Goal: Complete application form: Complete application form

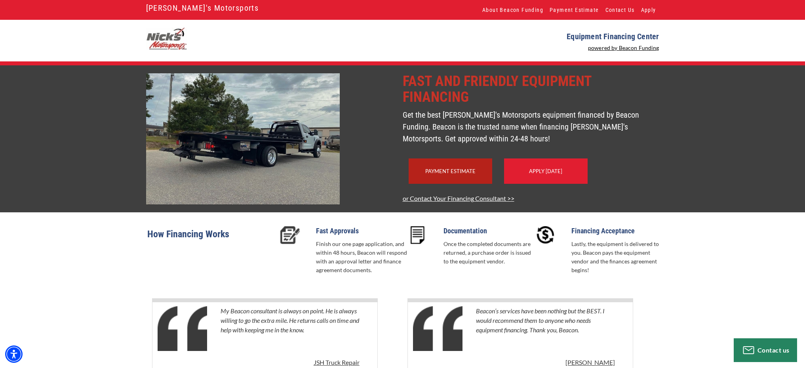
scroll to position [68, 0]
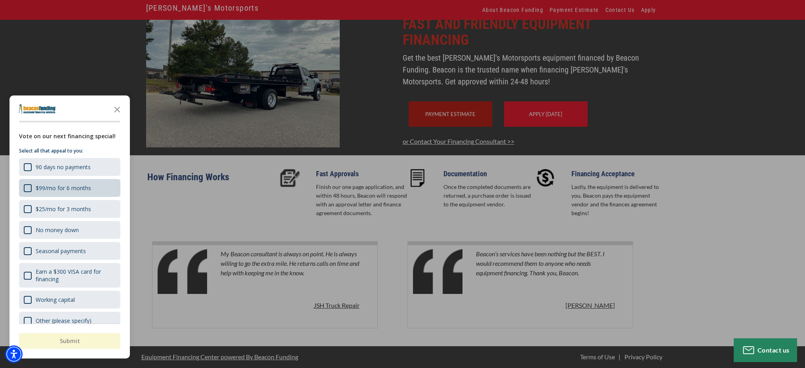
click at [63, 188] on div "$99/mo for 6 months" at bounding box center [63, 188] width 55 height 8
click at [71, 342] on button "Submit" at bounding box center [69, 341] width 101 height 16
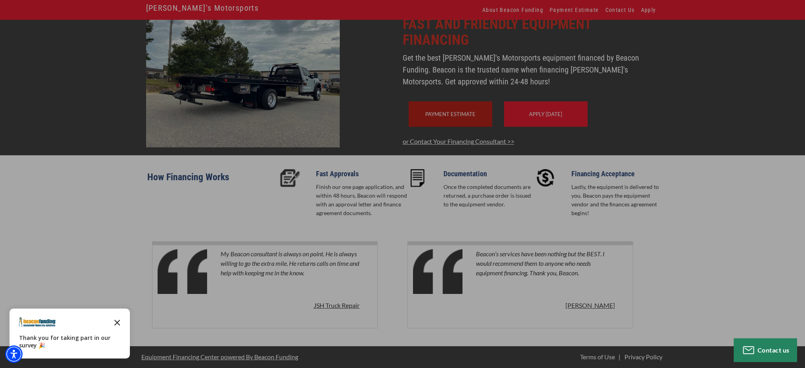
click at [117, 322] on icon "Close the survey" at bounding box center [117, 322] width 16 height 16
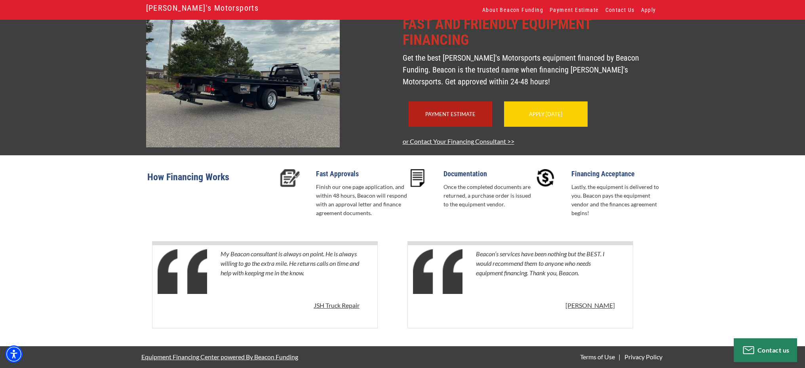
click at [551, 119] on div "Apply Today" at bounding box center [546, 113] width 84 height 25
click at [552, 114] on link "Apply Today" at bounding box center [545, 114] width 33 height 6
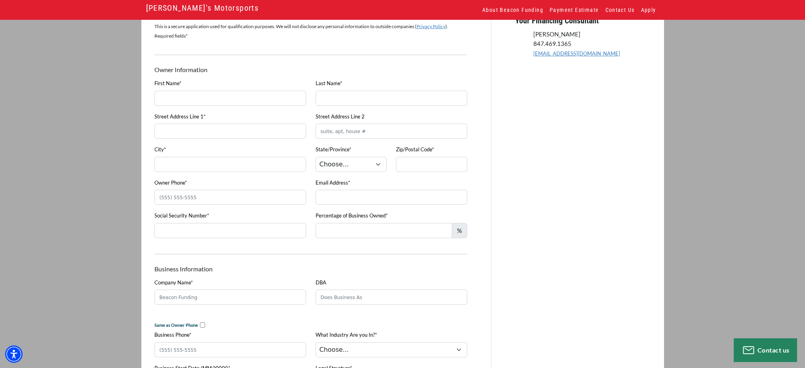
scroll to position [119, 0]
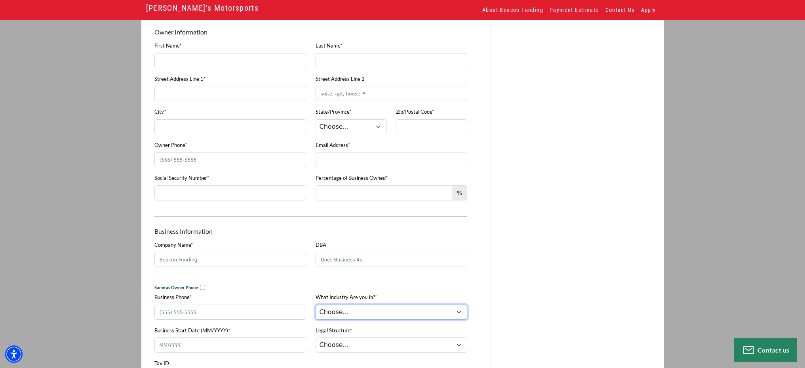
click at [385, 315] on select "Choose... Towing Landscape/Hardscape Decorated Apparel Septic Light Constructio…" at bounding box center [392, 311] width 152 height 15
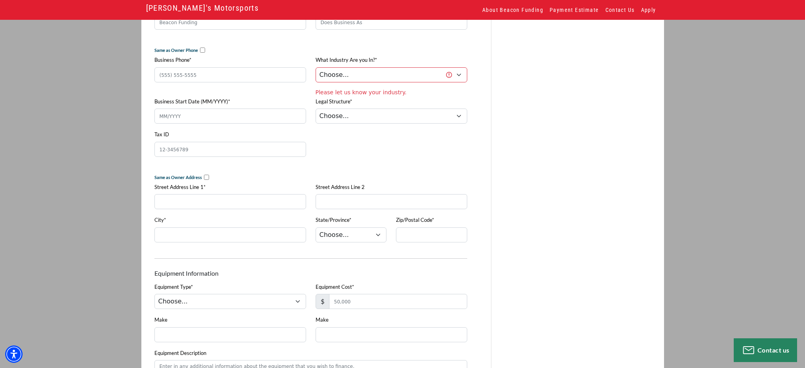
scroll to position [396, 0]
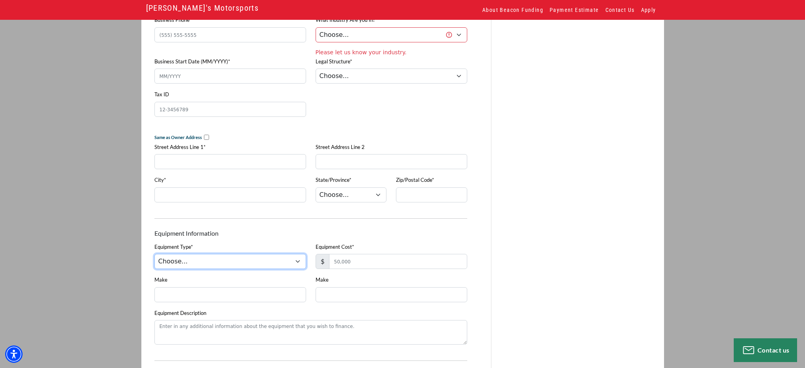
click at [297, 266] on select "Choose... Backhoe Boom/Bucket Truck Chipper Commercial Mower Crane DTG/DTF Prin…" at bounding box center [230, 261] width 152 height 15
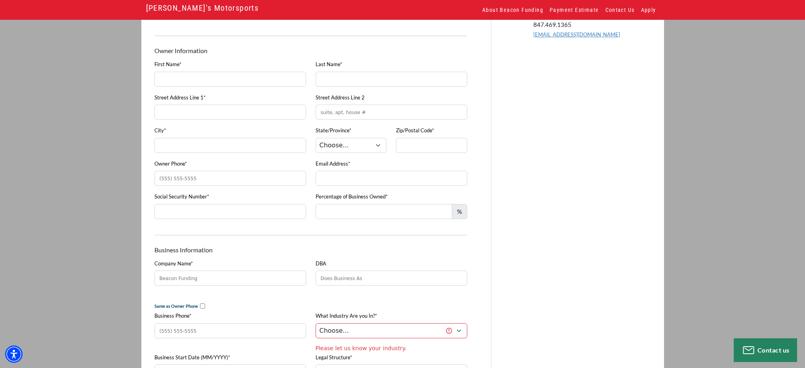
scroll to position [91, 0]
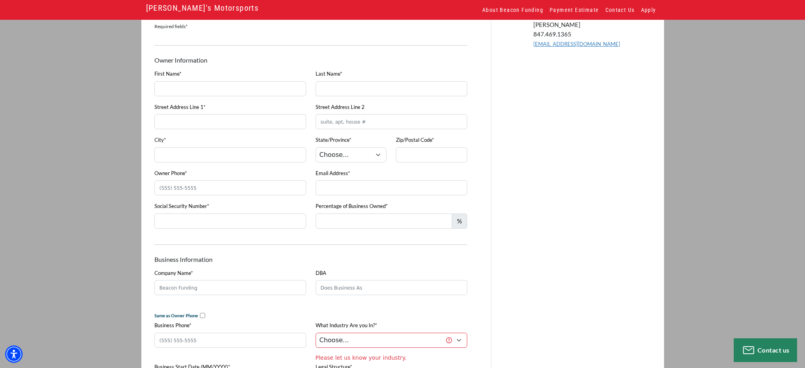
drag, startPoint x: 286, startPoint y: 206, endPoint x: 279, endPoint y: 207, distance: 7.2
